Goal: Transaction & Acquisition: Purchase product/service

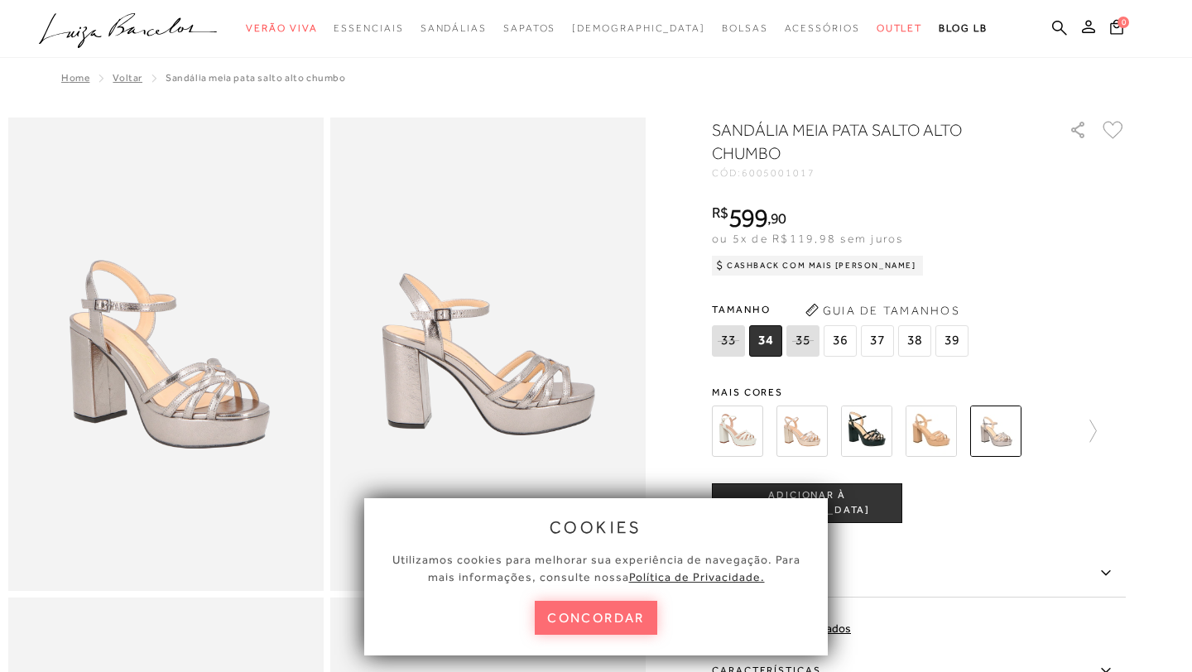
click at [592, 607] on button "concordar" at bounding box center [596, 618] width 122 height 34
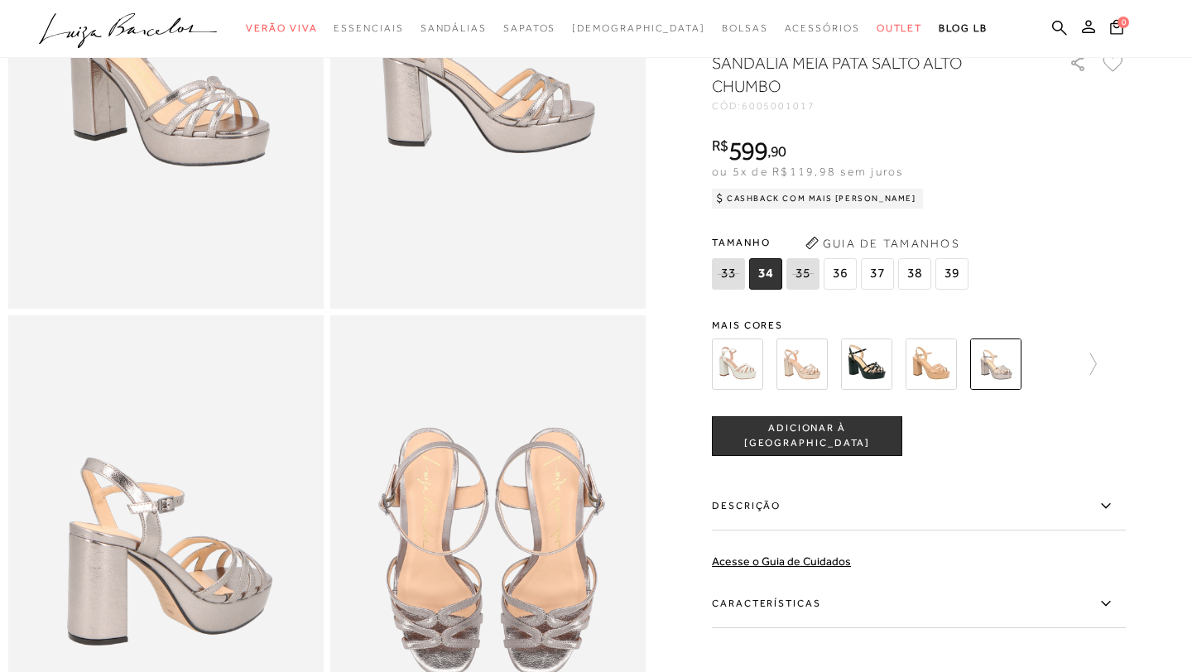
scroll to position [279, 0]
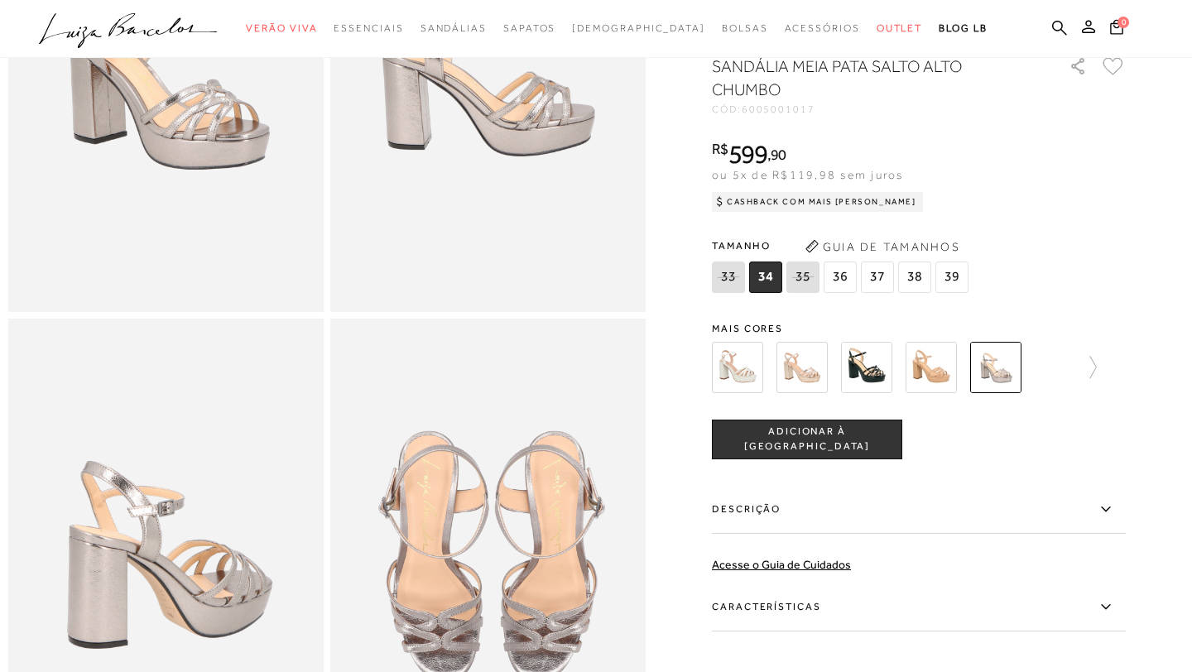
click at [840, 277] on span "36" at bounding box center [839, 276] width 33 height 31
click at [1060, 22] on icon at bounding box center [1059, 27] width 15 height 15
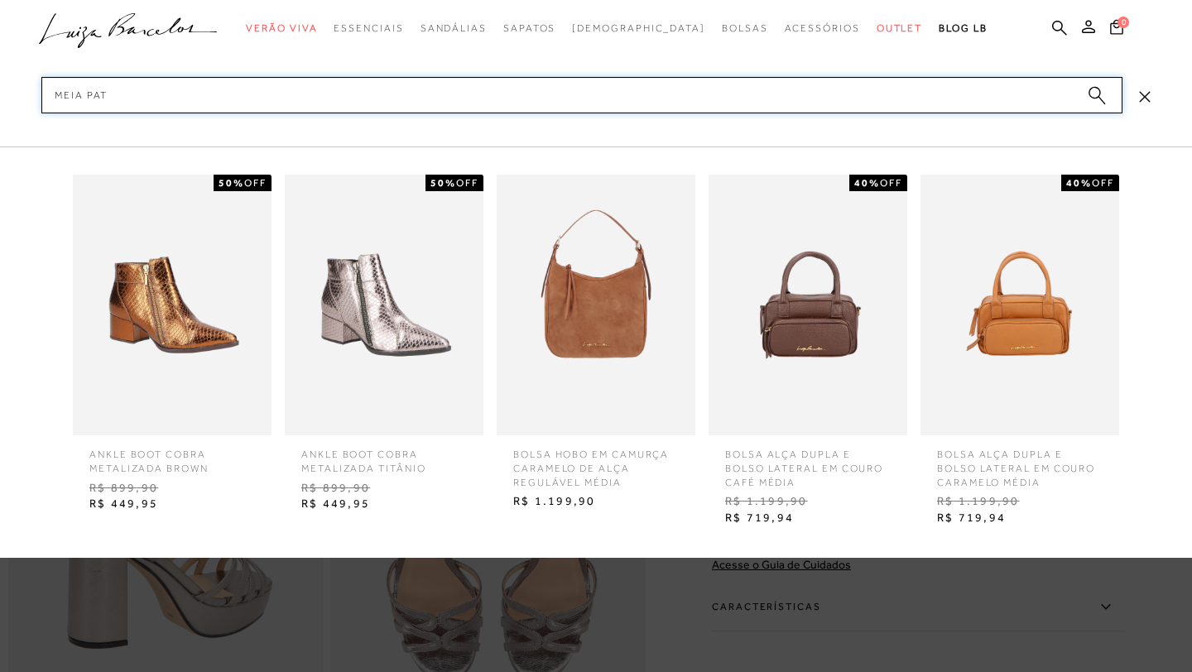
type input "meia pata"
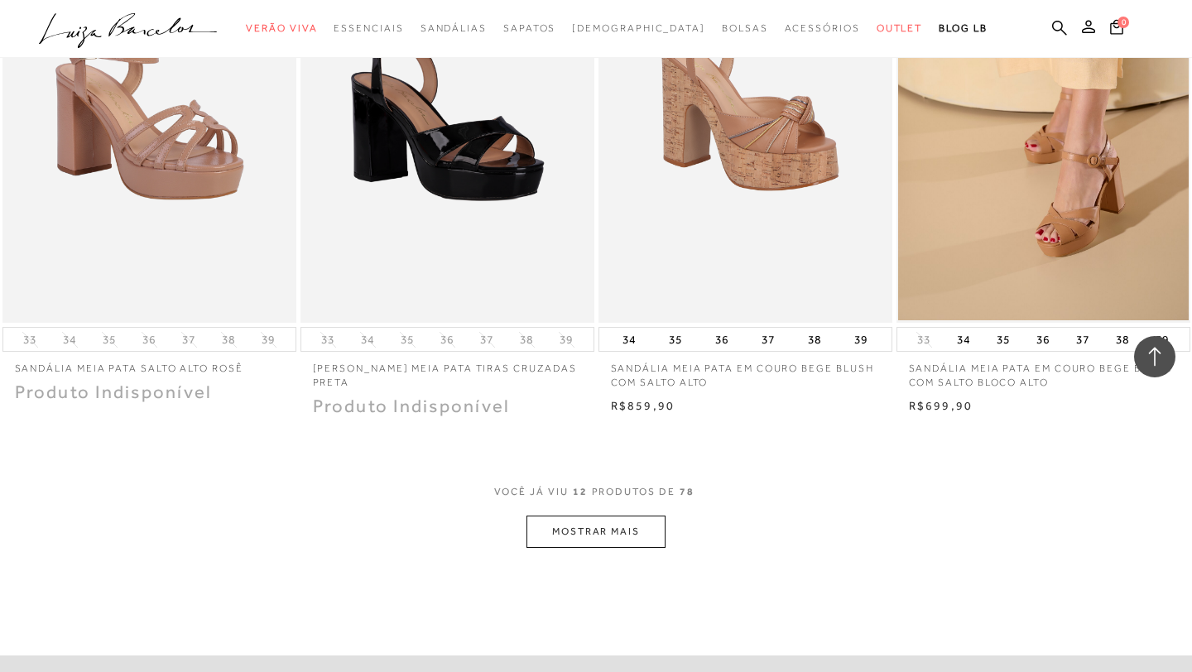
scroll to position [1405, 0]
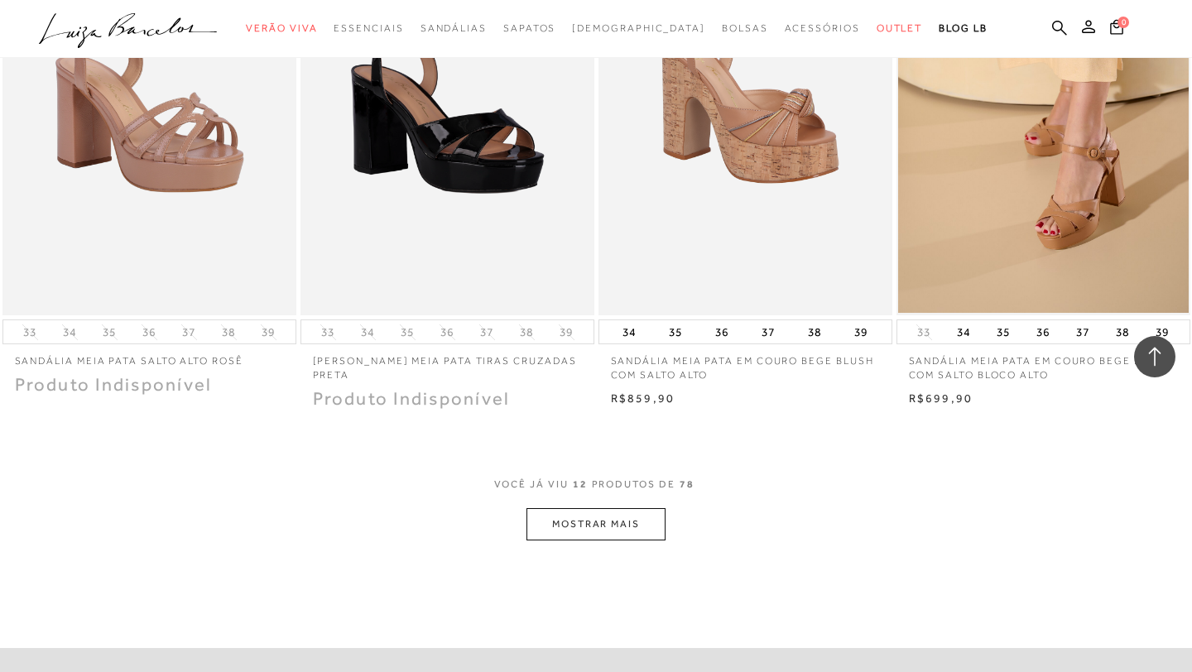
click at [563, 526] on button "MOSTRAR MAIS" at bounding box center [595, 524] width 139 height 32
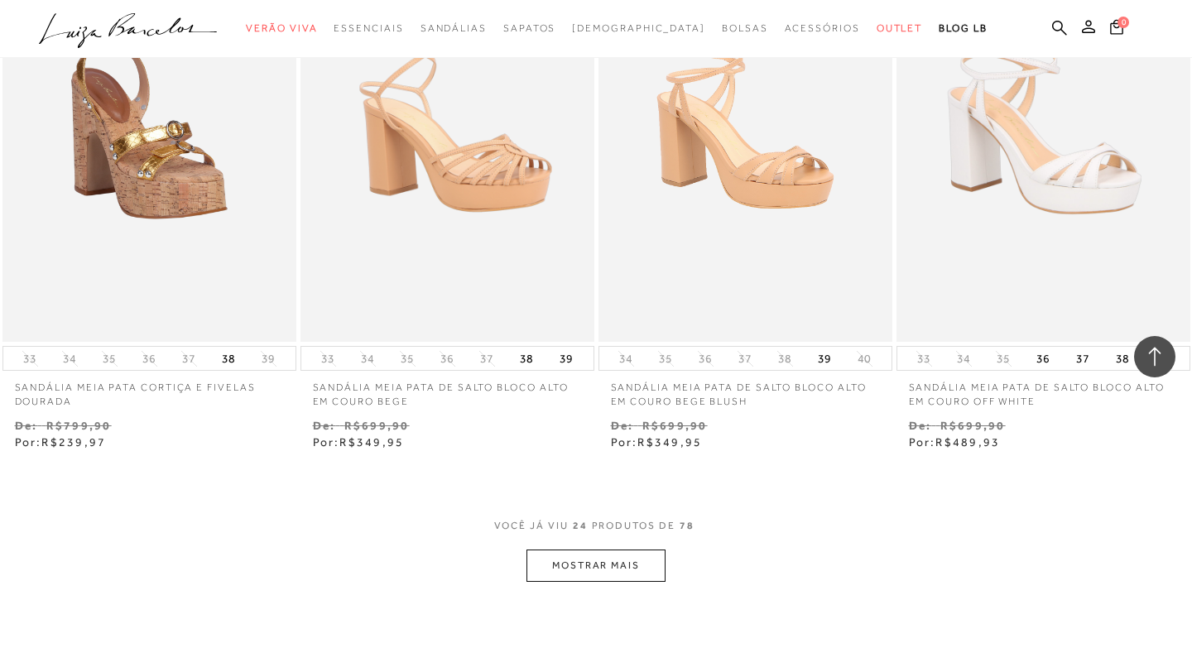
scroll to position [3077, 0]
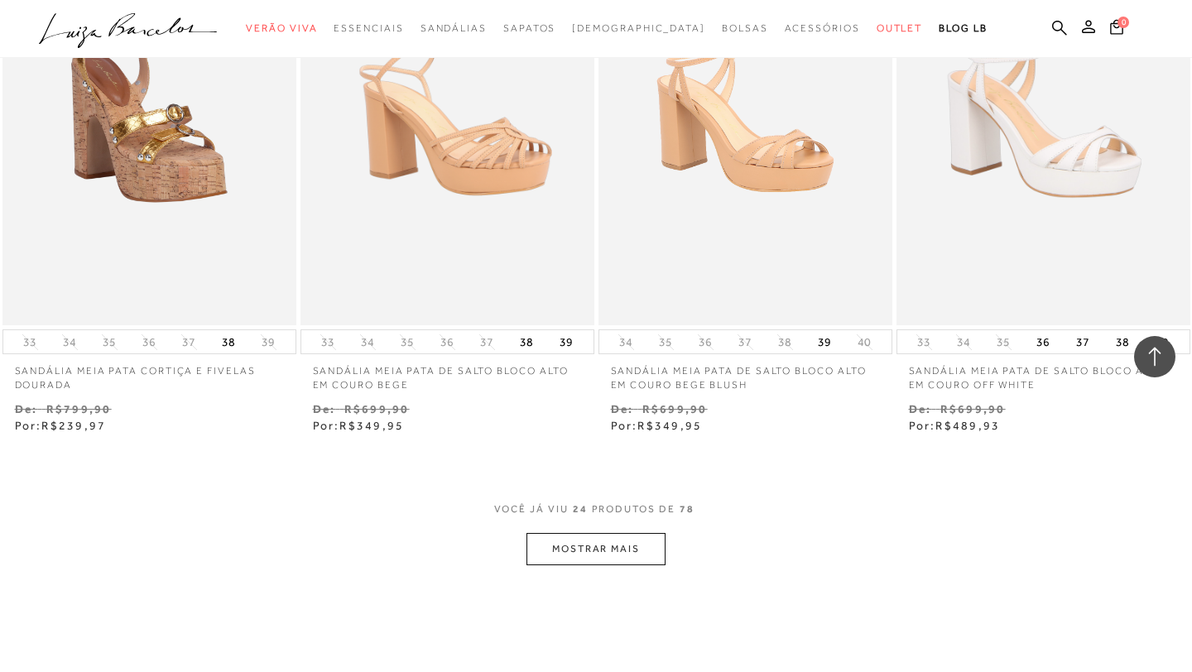
click at [568, 545] on button "MOSTRAR MAIS" at bounding box center [595, 549] width 139 height 32
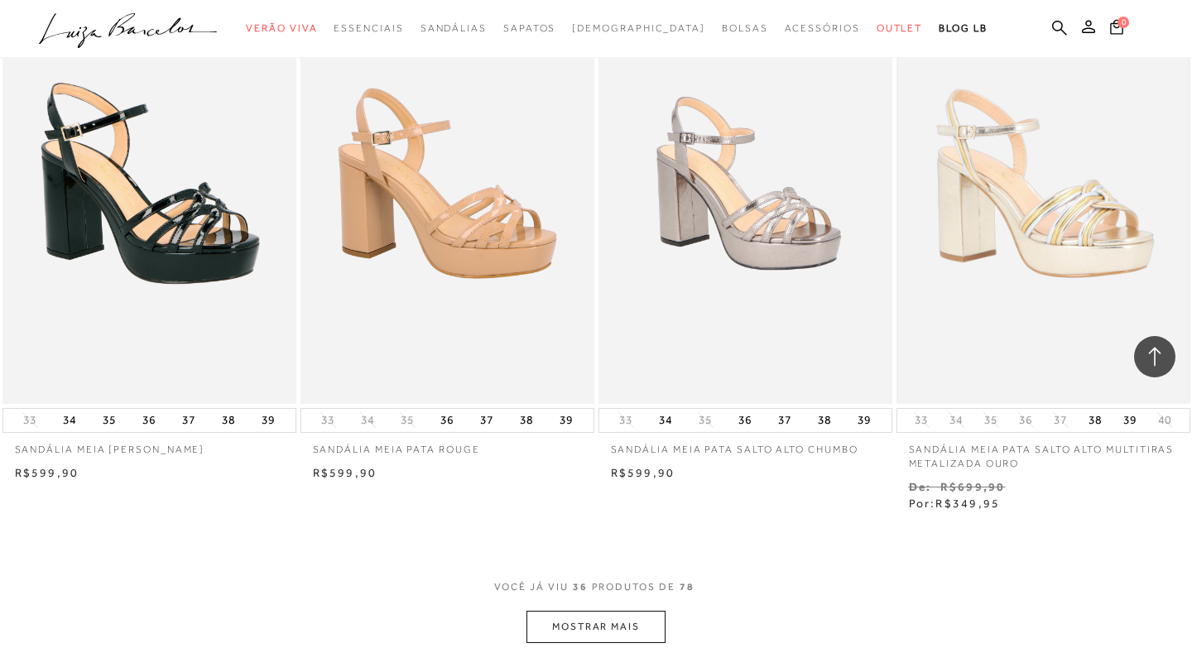
scroll to position [4663, 0]
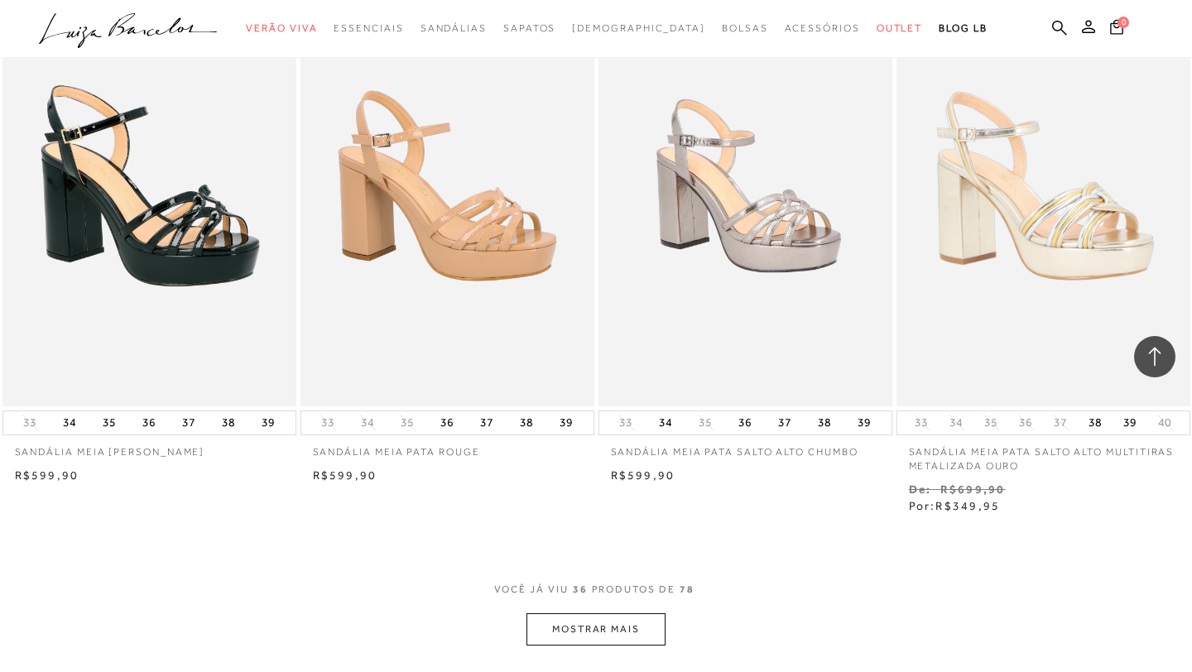
click at [617, 631] on button "MOSTRAR MAIS" at bounding box center [595, 629] width 139 height 32
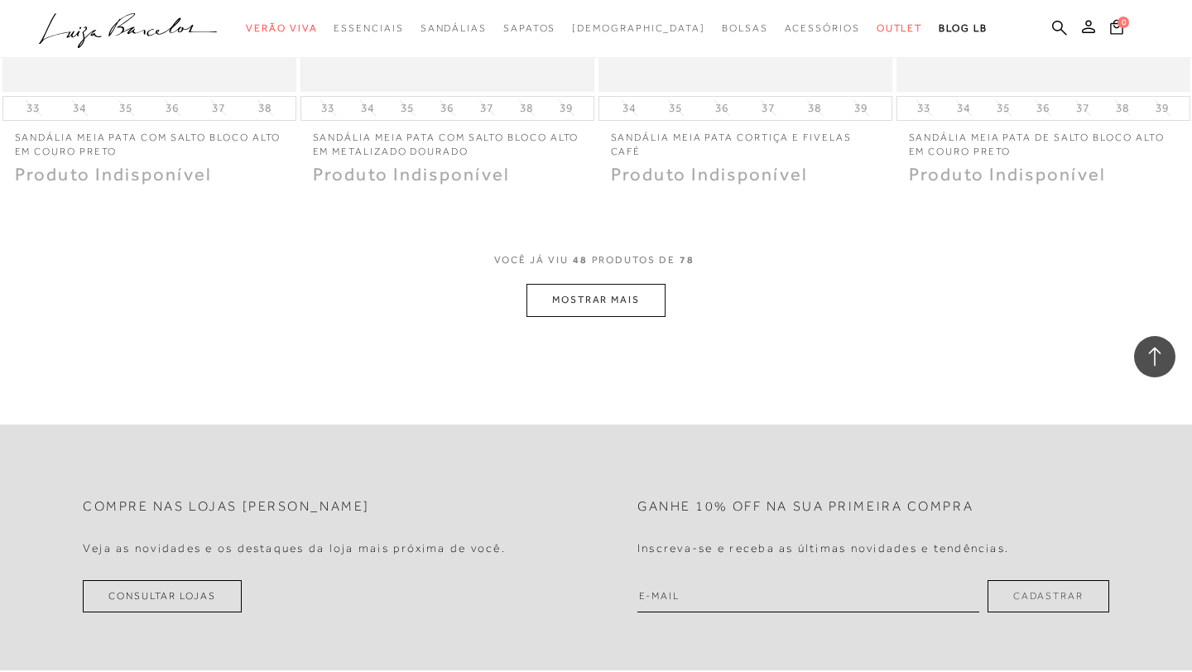
scroll to position [6689, 0]
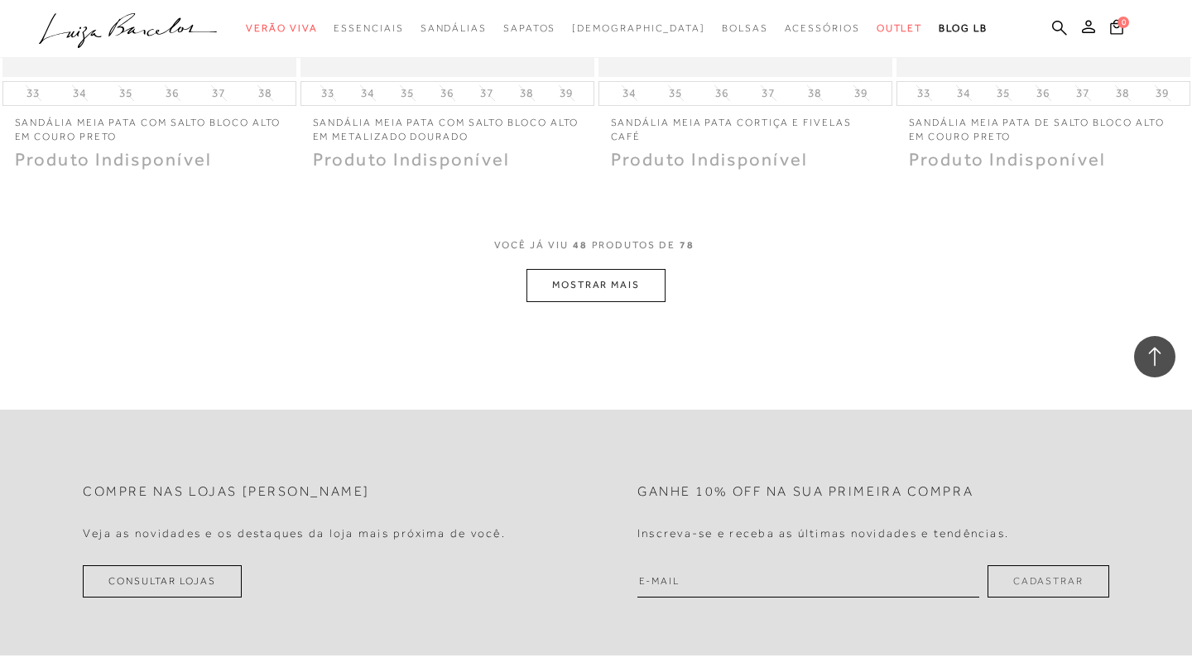
click at [536, 282] on button "MOSTRAR MAIS" at bounding box center [595, 285] width 139 height 32
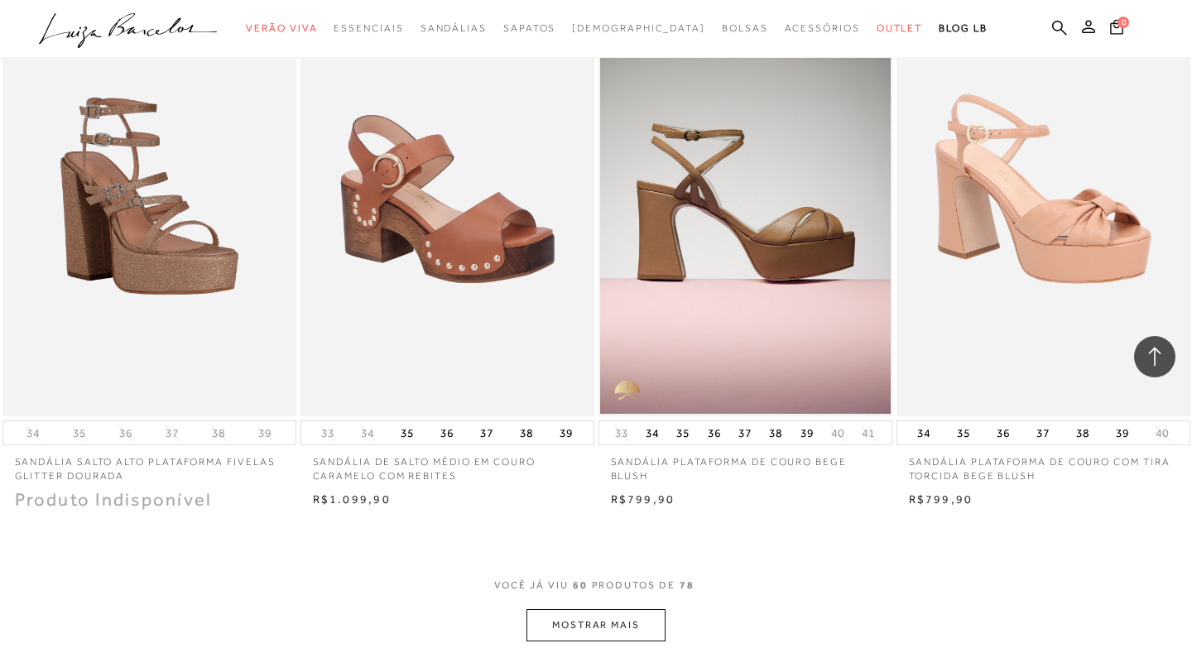
scroll to position [8021, 0]
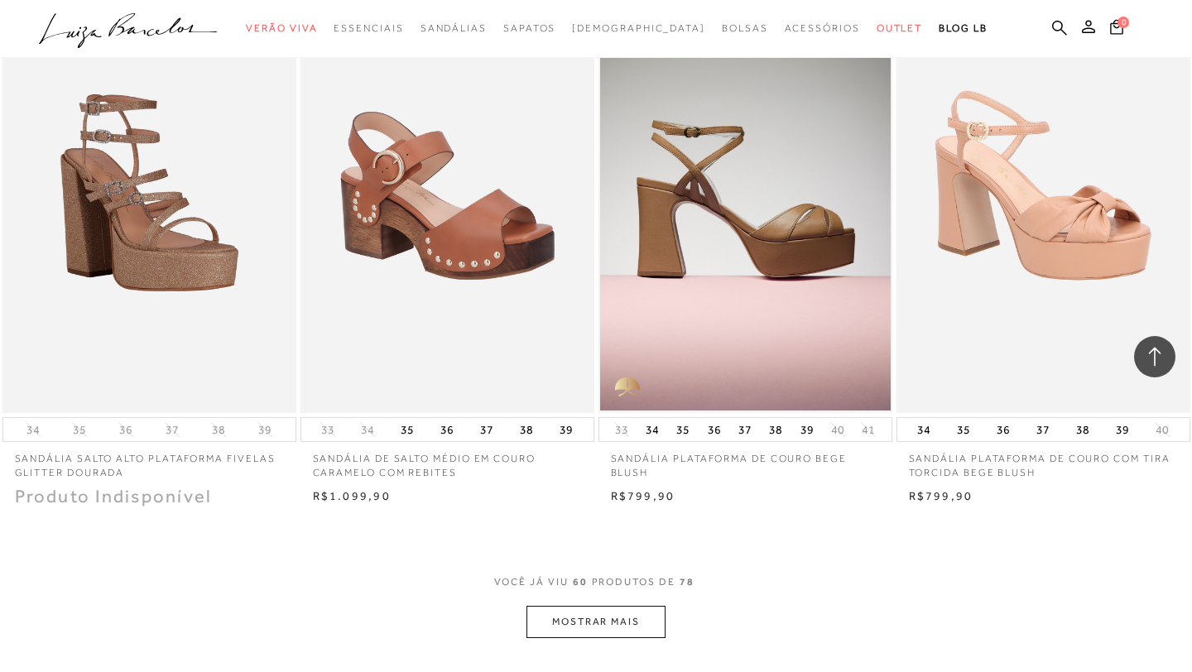
click at [627, 624] on button "MOSTRAR MAIS" at bounding box center [595, 622] width 139 height 32
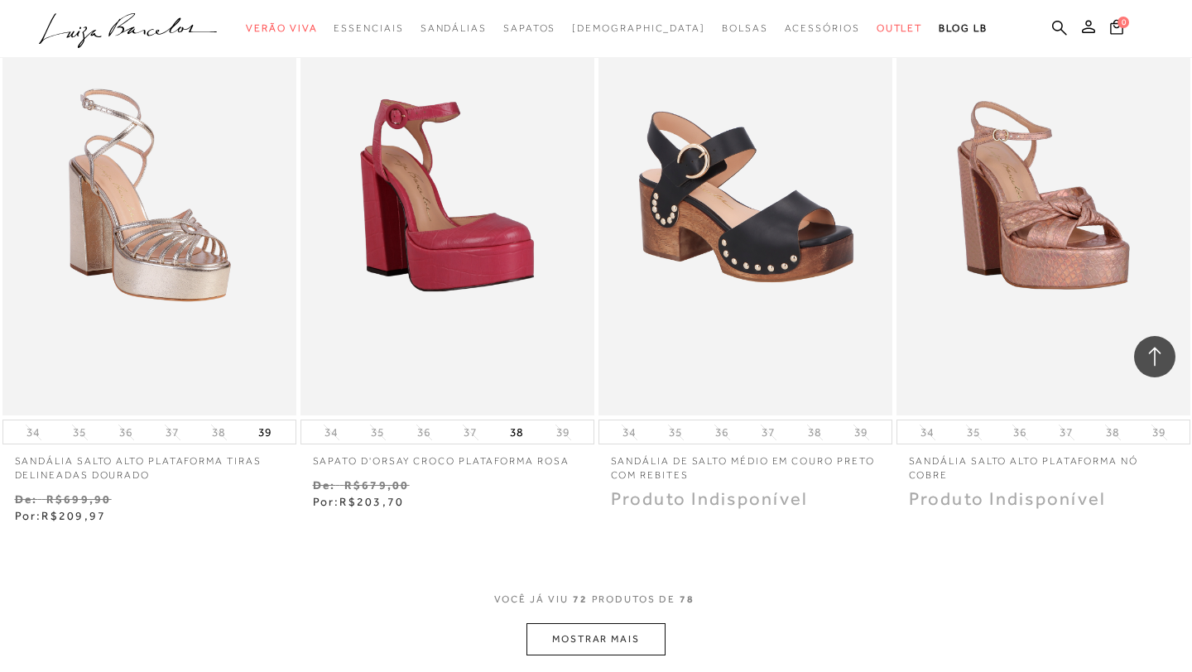
scroll to position [9674, 0]
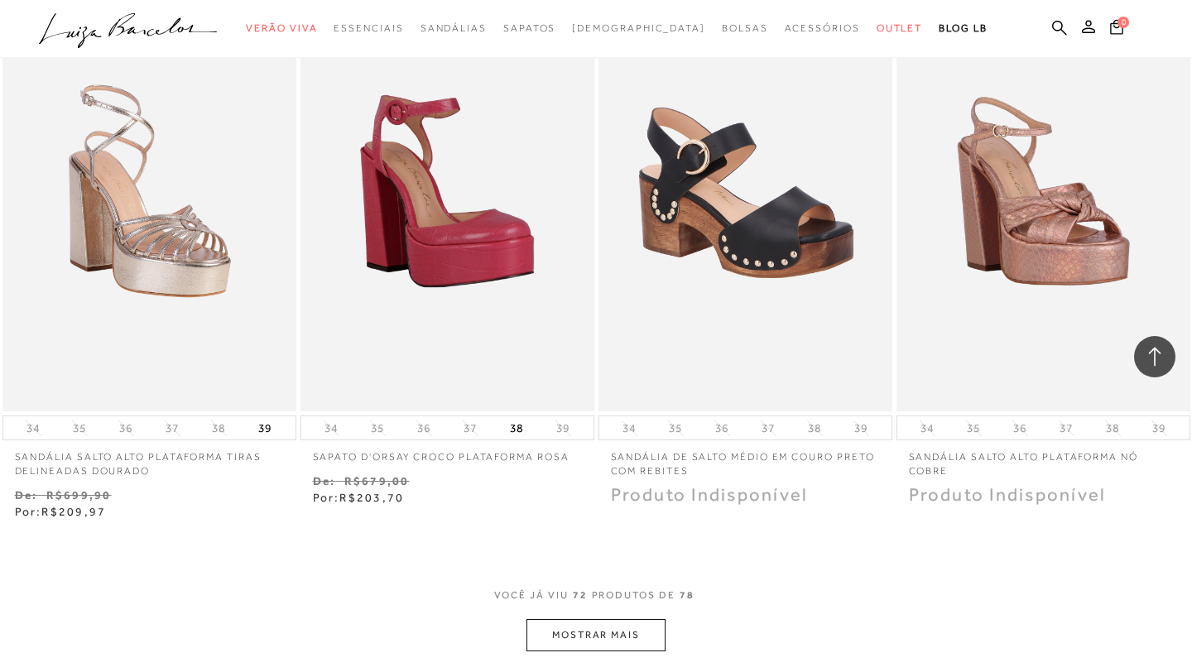
click at [579, 634] on button "MOSTRAR MAIS" at bounding box center [595, 635] width 139 height 32
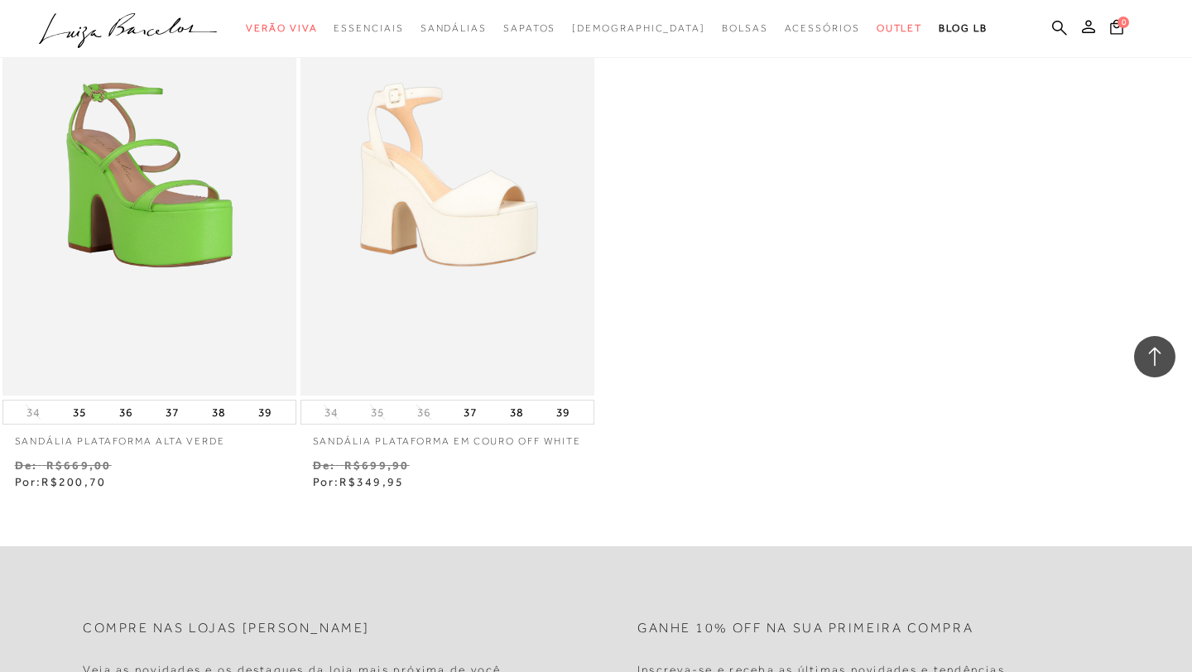
scroll to position [10812, 0]
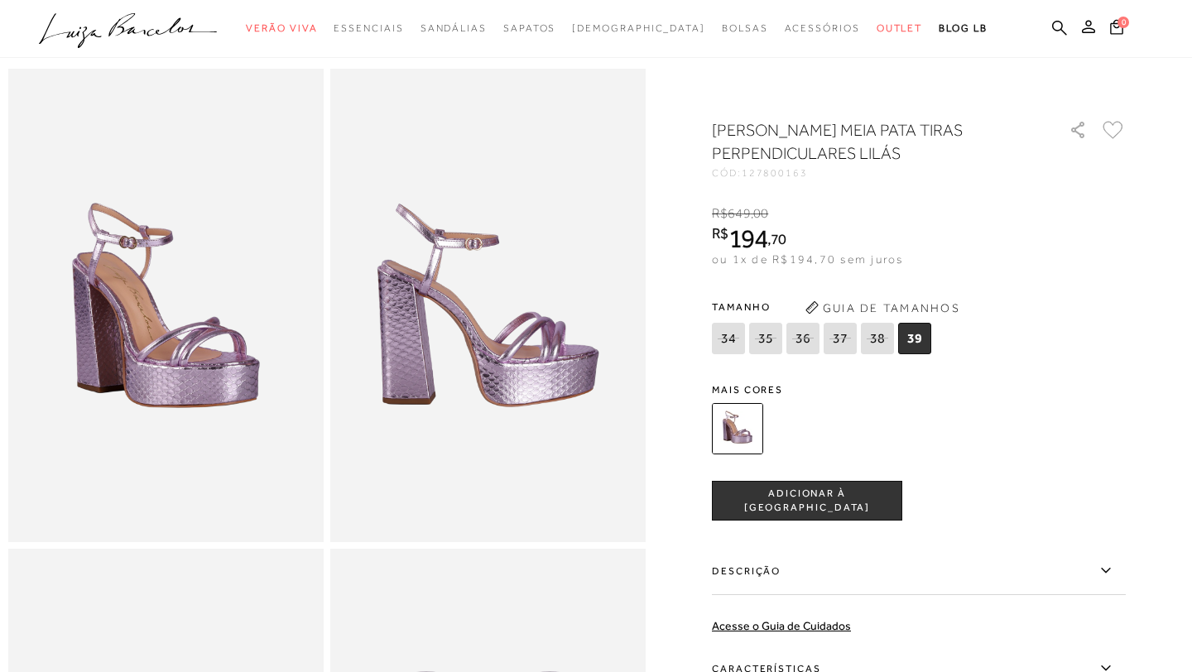
scroll to position [56, 0]
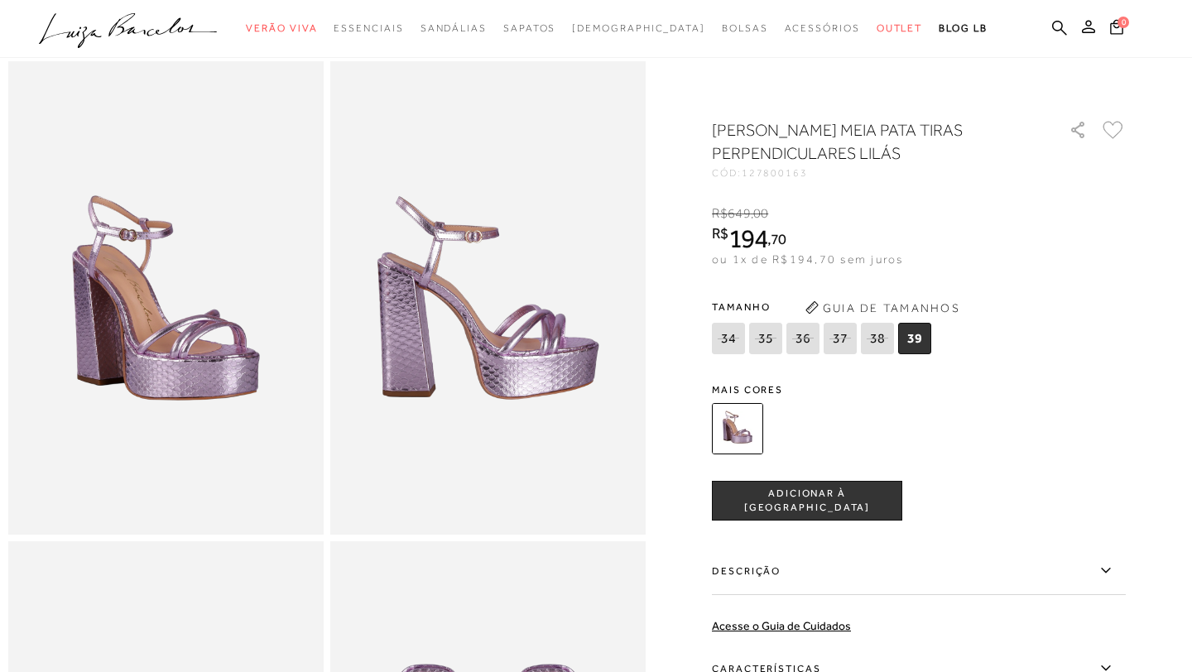
click at [818, 328] on div "34 35 36 37" at bounding box center [823, 341] width 223 height 36
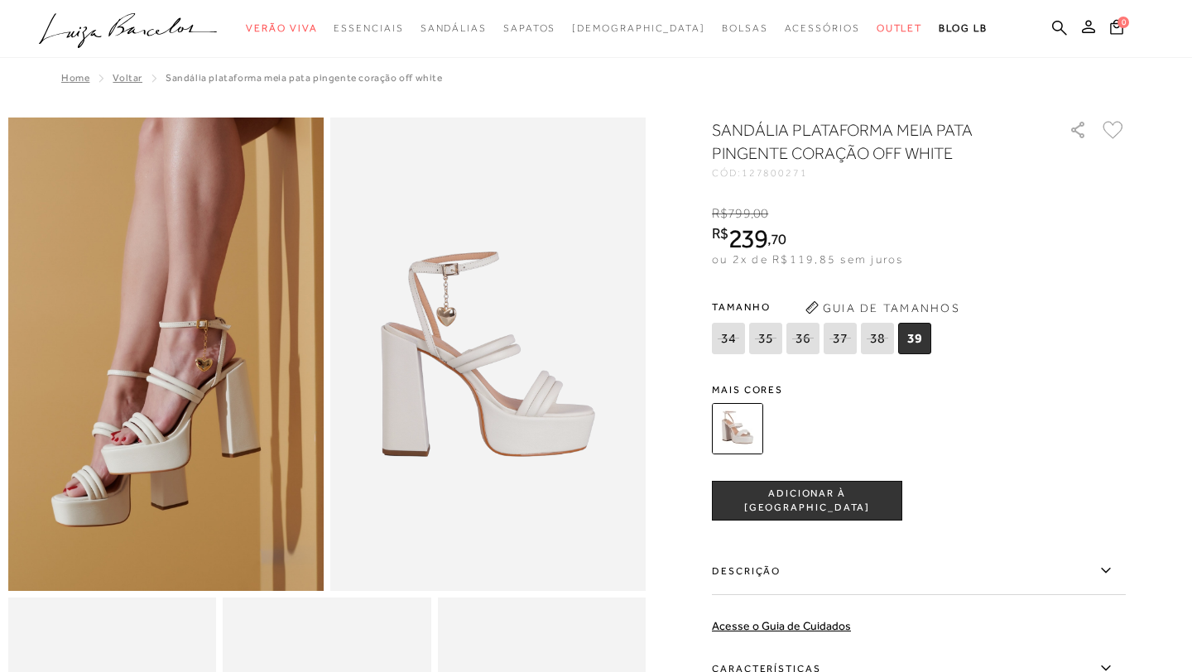
click at [794, 330] on icon at bounding box center [802, 338] width 23 height 21
select select
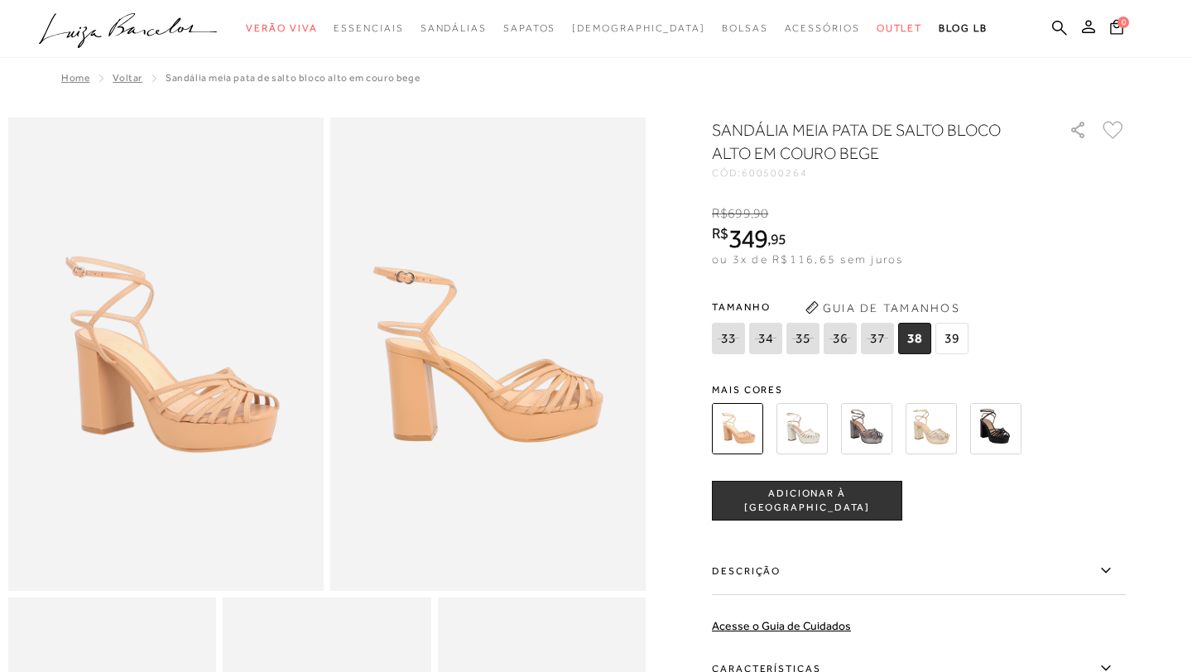
click at [803, 428] on img at bounding box center [801, 428] width 51 height 51
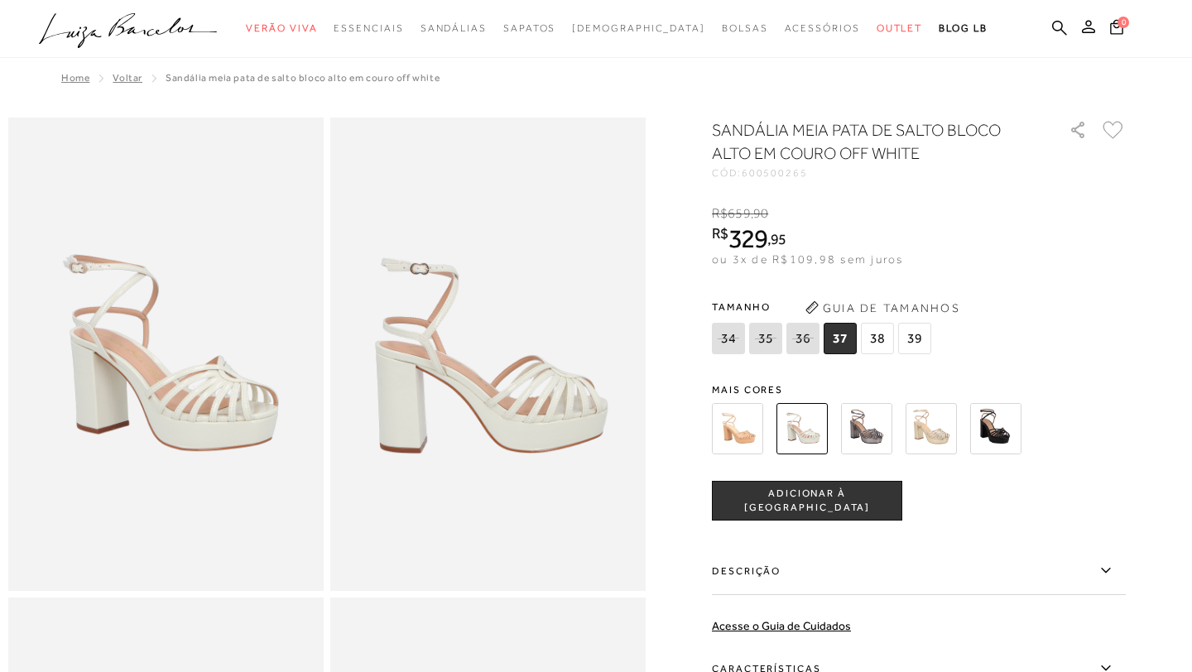
click at [856, 424] on img at bounding box center [866, 428] width 51 height 51
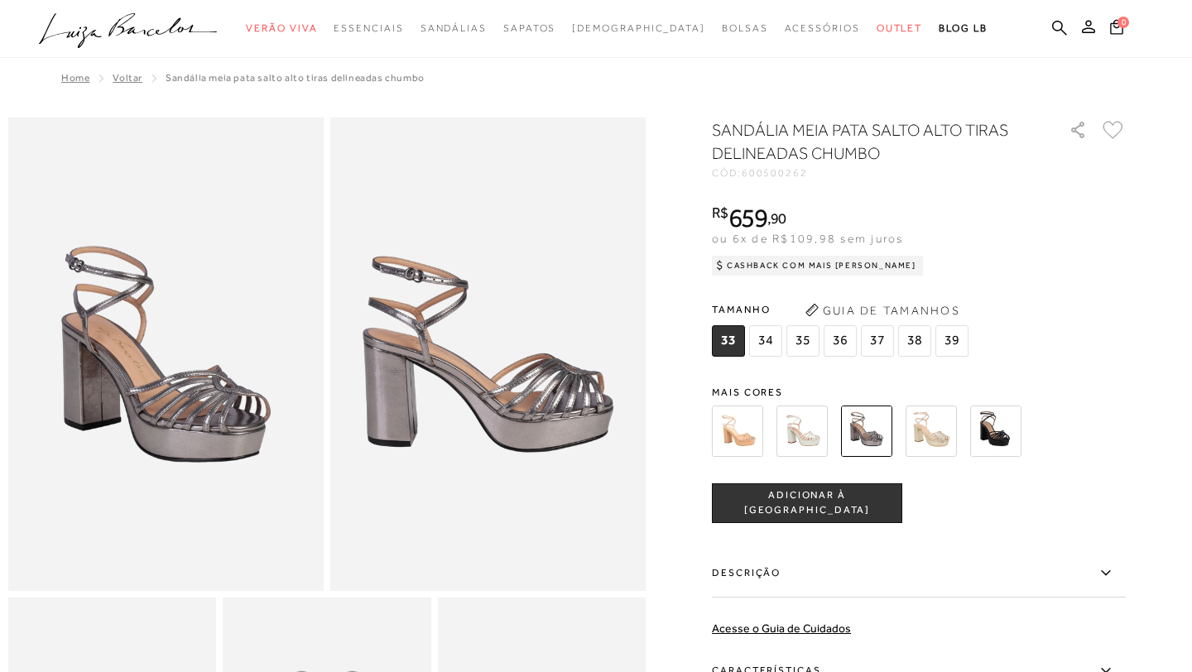
click at [842, 338] on span "36" at bounding box center [839, 340] width 33 height 31
click at [925, 430] on img at bounding box center [930, 430] width 51 height 51
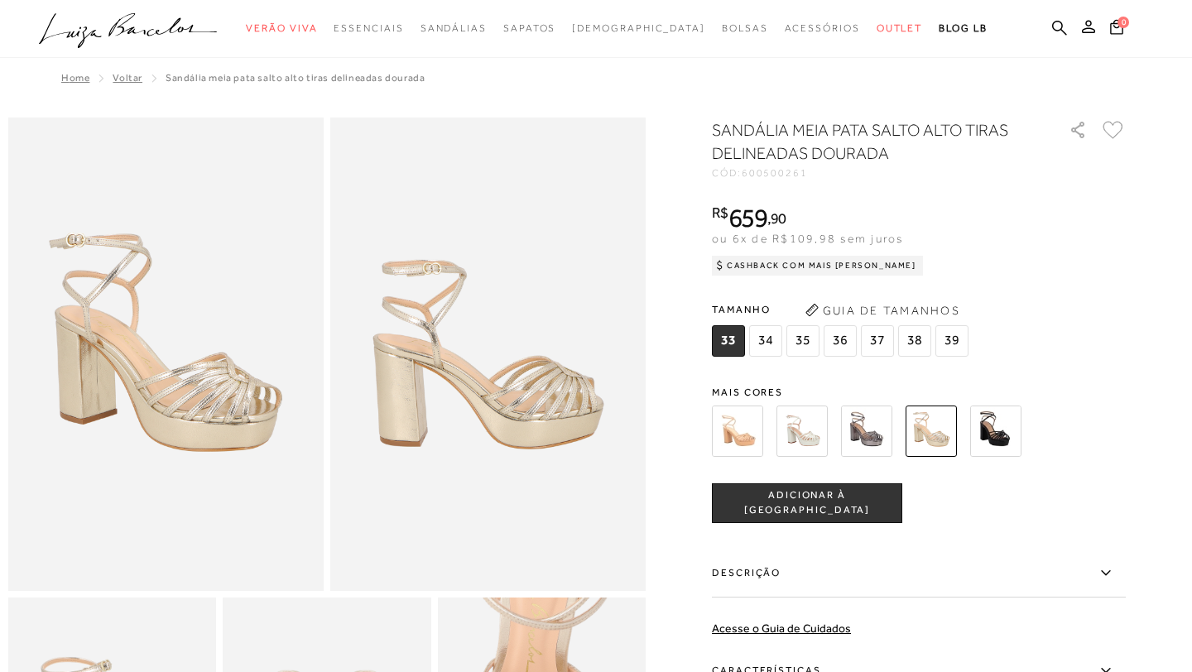
click at [990, 365] on div "SANDÁLIA MEIA PATA SALTO ALTO TIRAS DELINEADAS DOURADA CÓD: 600500261 × É neces…" at bounding box center [919, 486] width 414 height 736
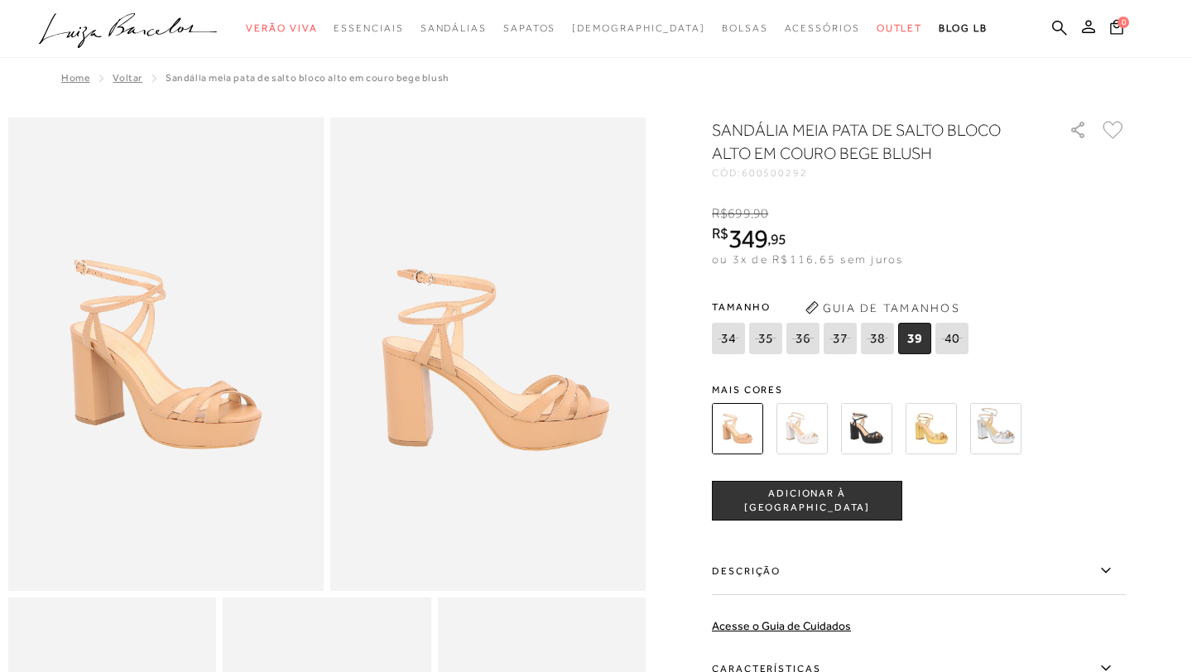
click at [808, 427] on img at bounding box center [801, 428] width 51 height 51
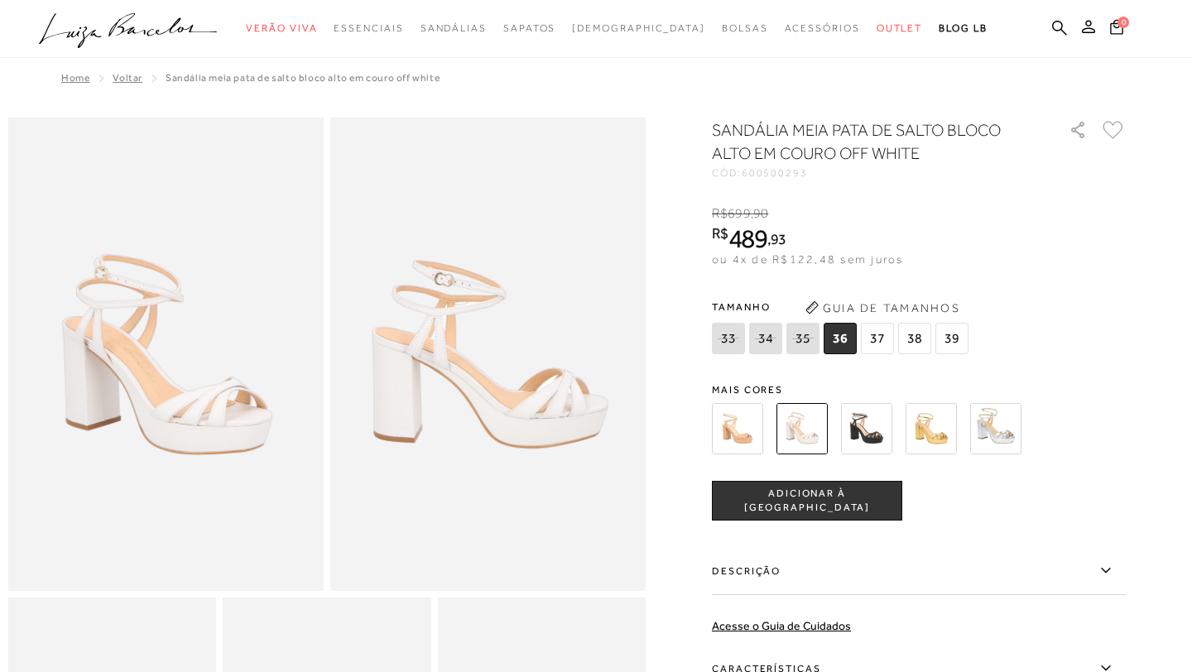
click at [1000, 435] on img at bounding box center [995, 428] width 51 height 51
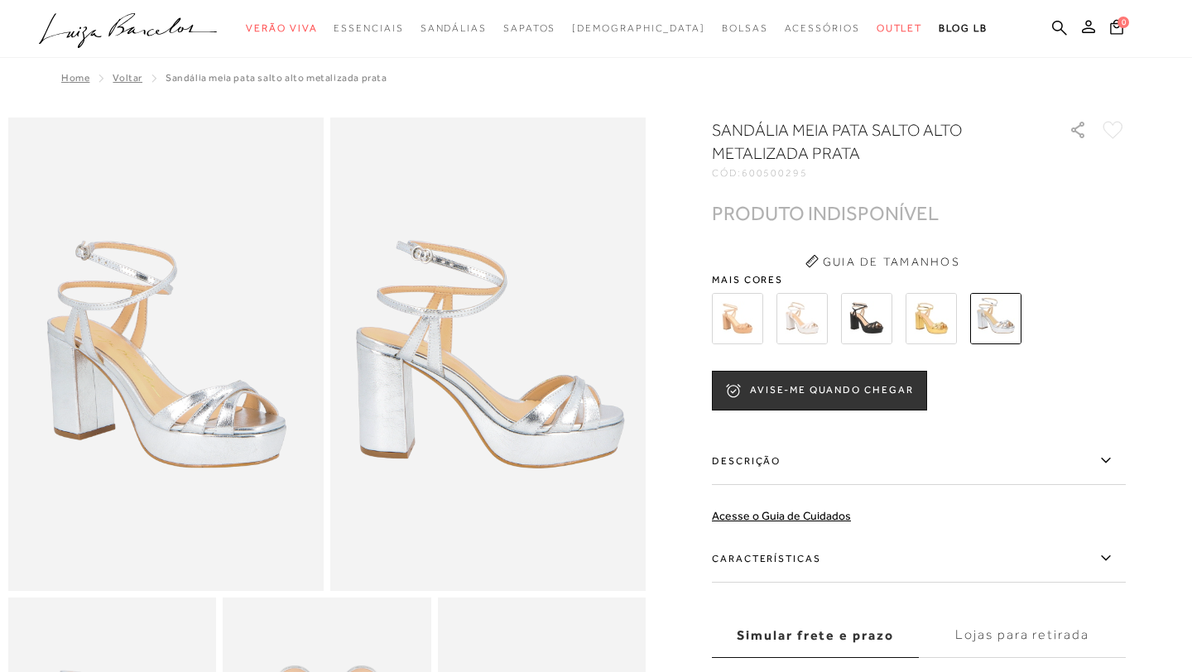
click at [923, 314] on img at bounding box center [930, 318] width 51 height 51
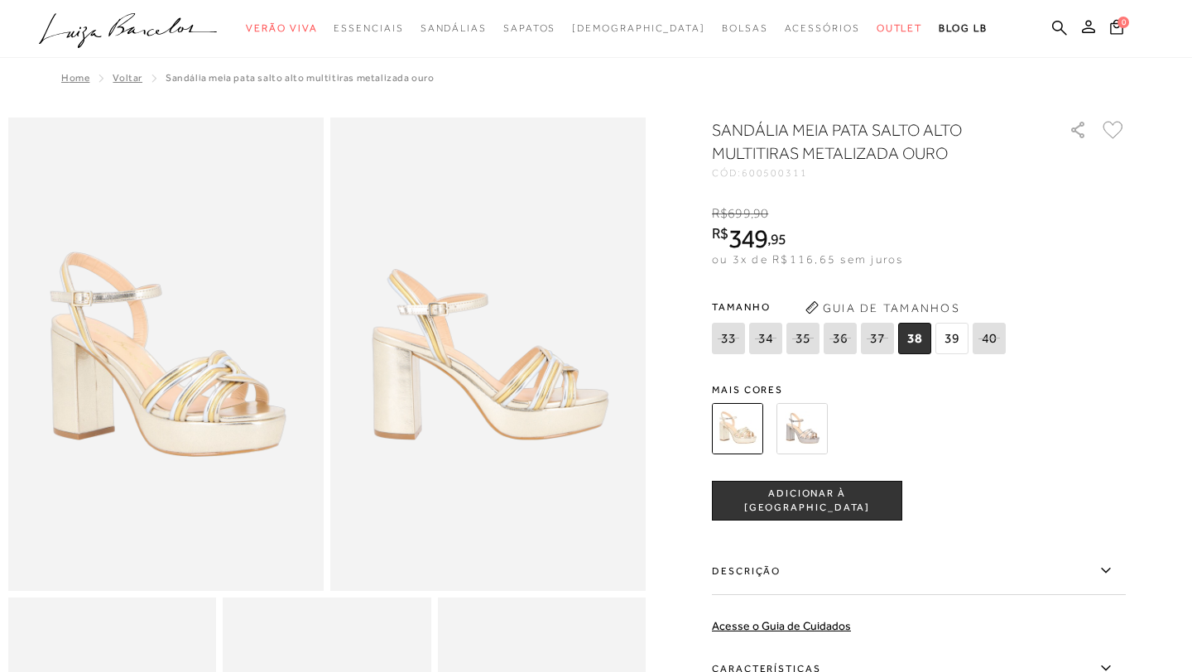
click at [789, 457] on div at bounding box center [899, 428] width 385 height 61
click at [801, 420] on img at bounding box center [801, 428] width 51 height 51
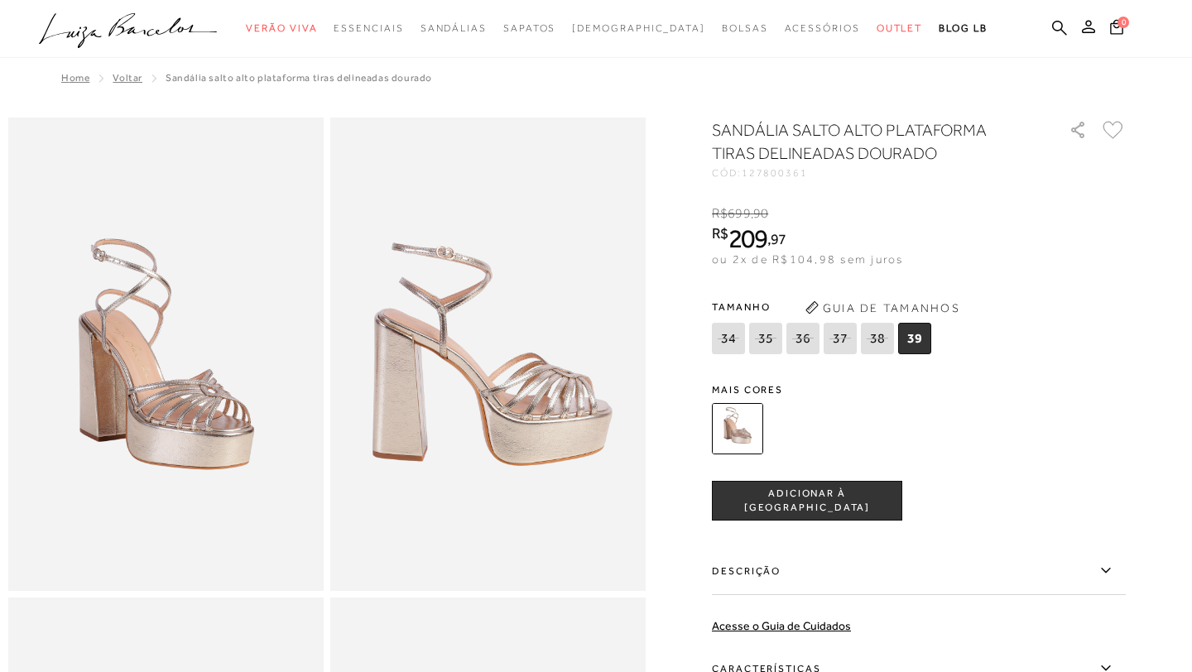
click at [813, 337] on span "36" at bounding box center [802, 338] width 33 height 31
select select
